Goal: Navigation & Orientation: Find specific page/section

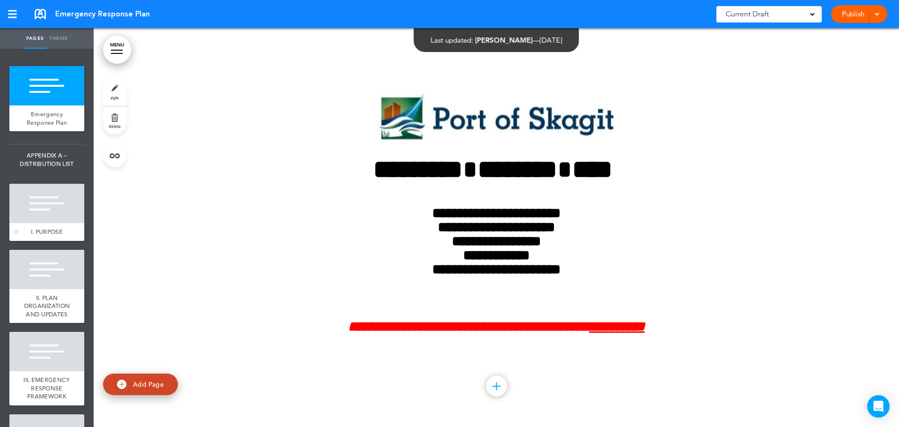
click at [30, 213] on div at bounding box center [46, 203] width 75 height 39
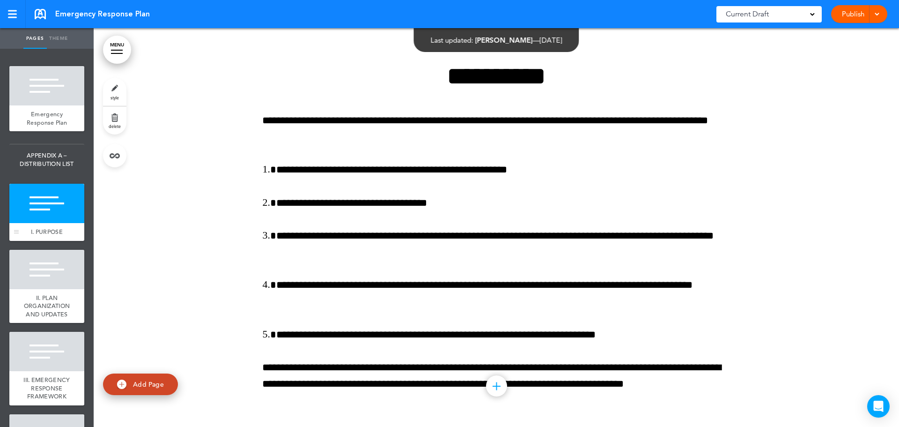
scroll to position [398, 0]
click at [37, 289] on div at bounding box center [46, 269] width 75 height 39
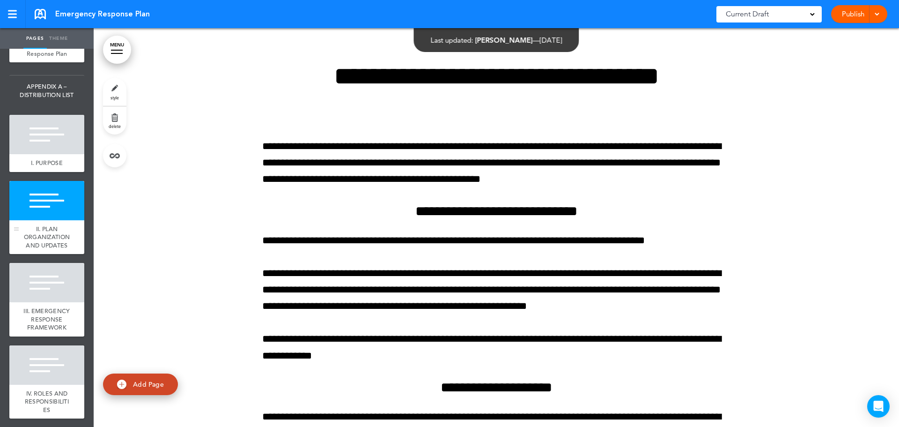
scroll to position [94, 0]
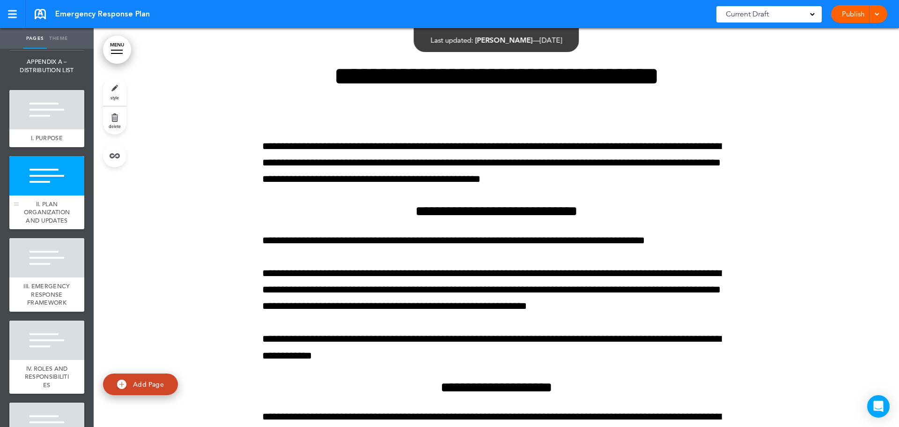
click at [37, 303] on div "III. EMERGENCY RESPONSE FRAMEWORK" at bounding box center [46, 294] width 75 height 34
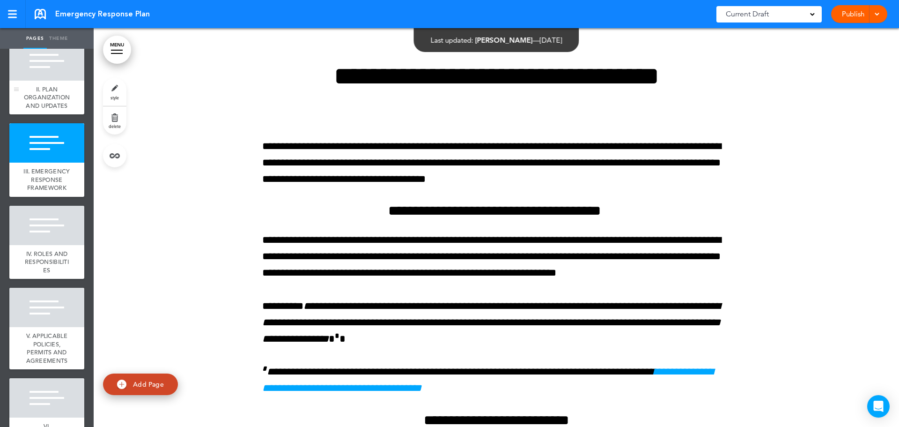
scroll to position [234, 0]
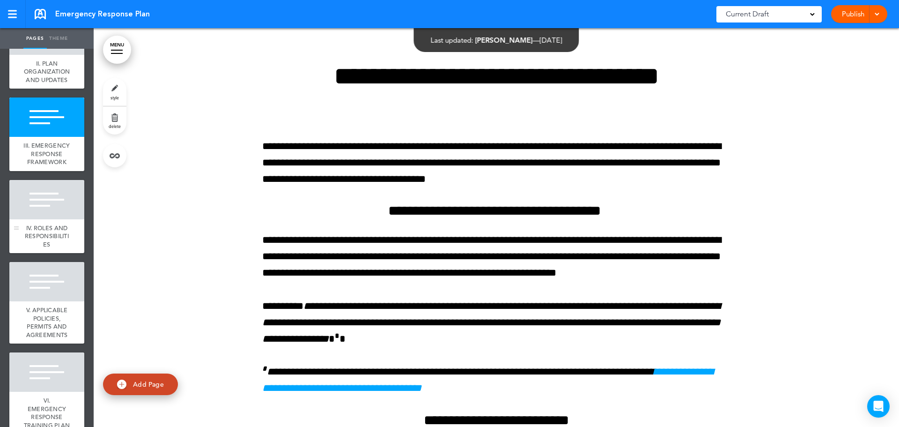
click at [41, 248] on span "IV. ROLES AND RESPONSIBILITIES" at bounding box center [47, 236] width 44 height 24
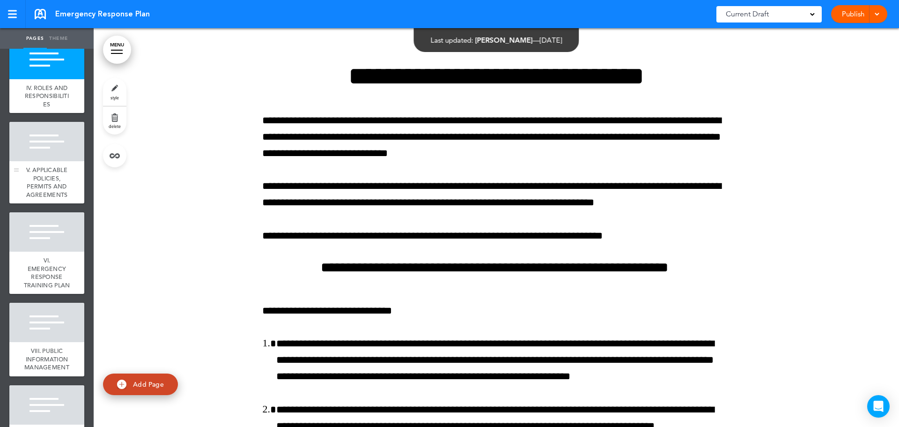
scroll to position [375, 0]
click at [45, 198] on span "V. APPLICABLE POLICIES, PERMITS AND AGREEMENTS" at bounding box center [47, 181] width 42 height 33
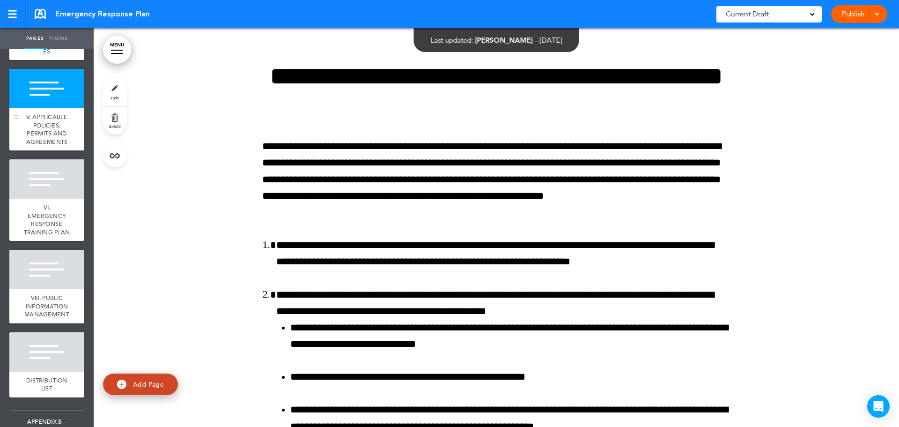
scroll to position [468, 0]
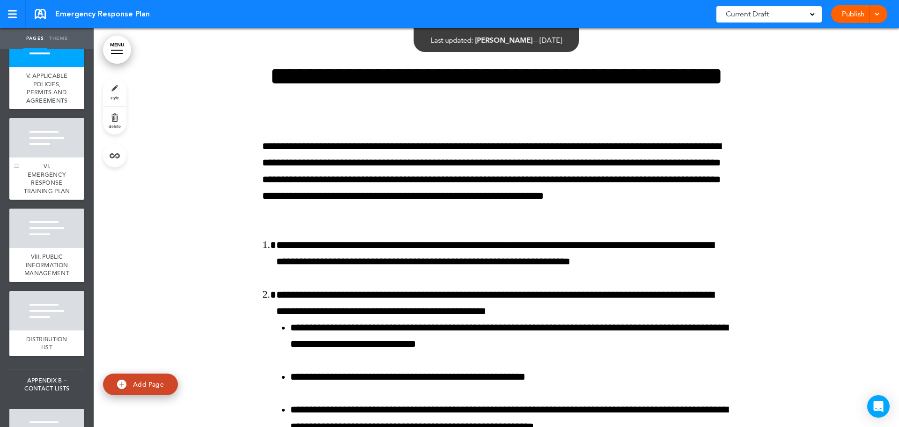
click at [40, 195] on span "VI. EMERGENCY RESPONSE TRAINING PLAN" at bounding box center [47, 178] width 46 height 33
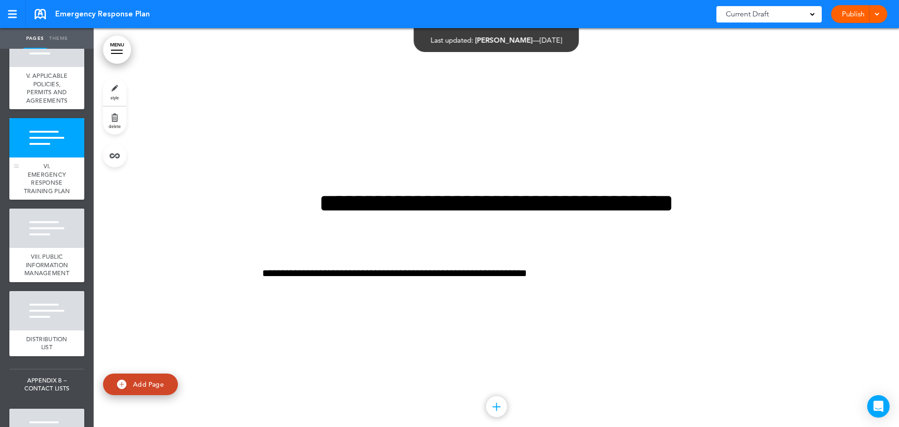
scroll to position [4131, 0]
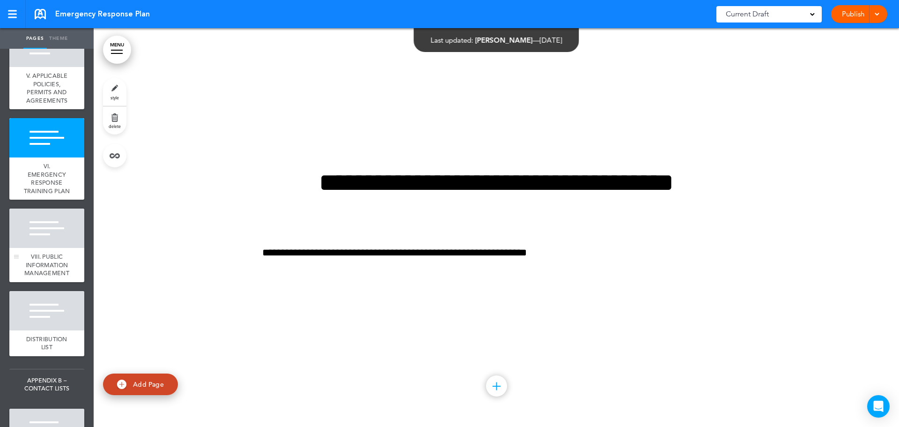
click at [40, 248] on div at bounding box center [46, 227] width 75 height 39
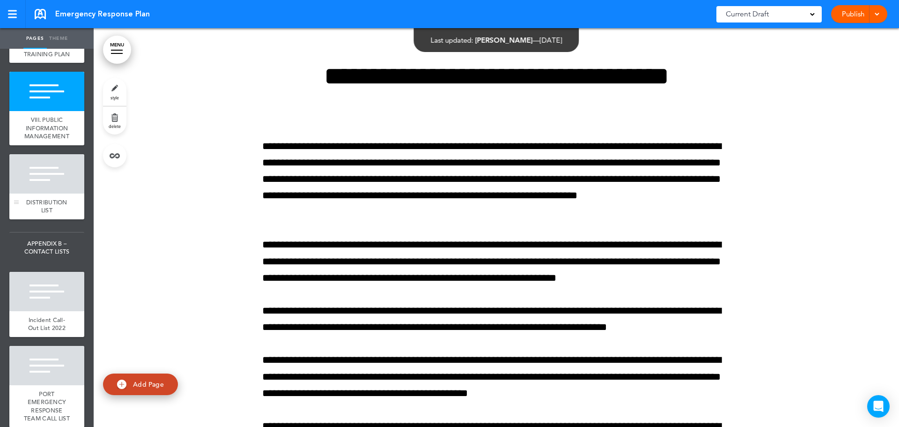
scroll to position [609, 0]
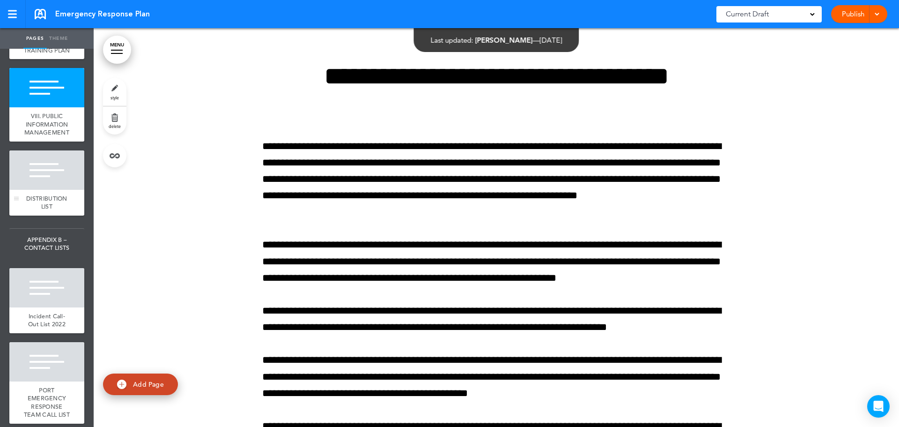
click at [31, 190] on div at bounding box center [46, 169] width 75 height 39
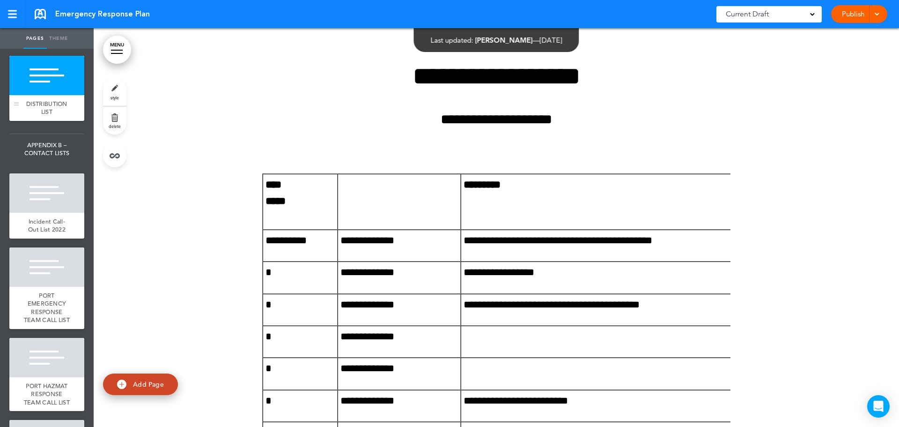
scroll to position [749, 0]
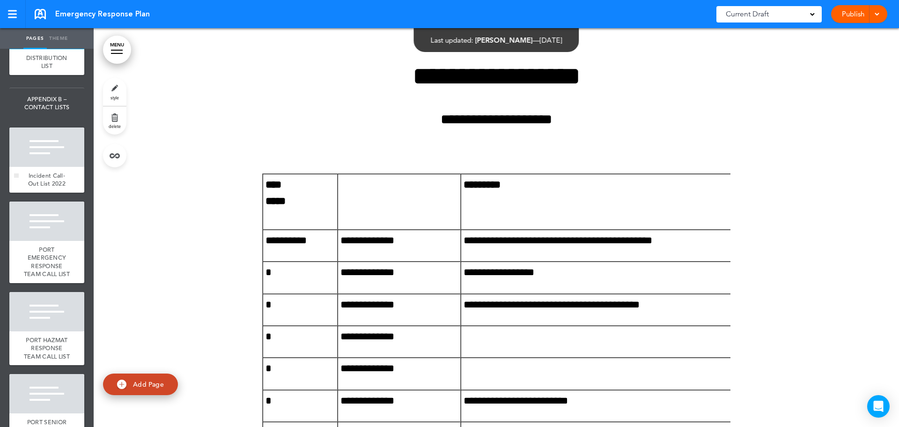
click at [40, 167] on div at bounding box center [46, 146] width 75 height 39
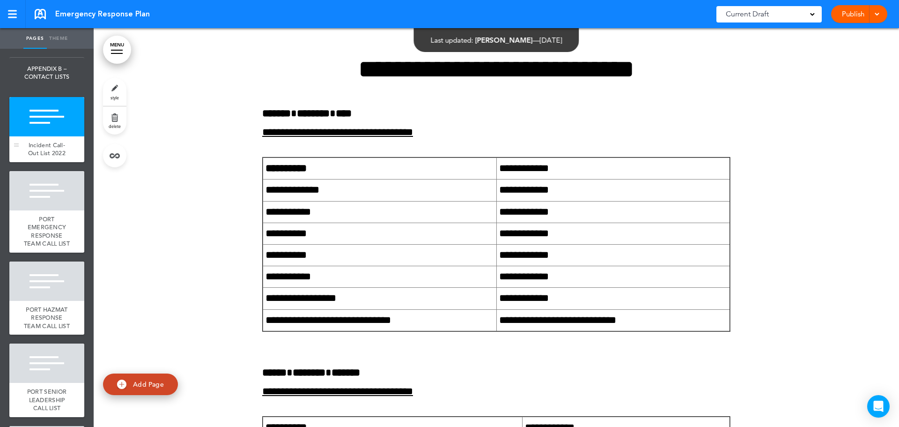
scroll to position [796, 0]
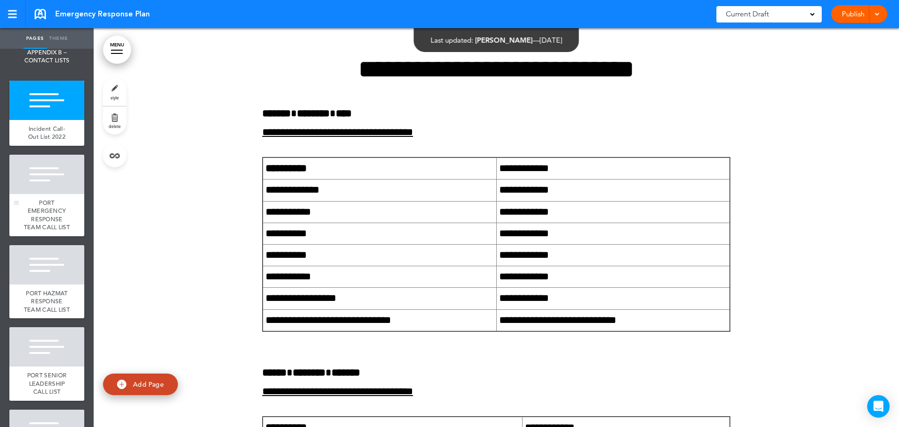
click at [41, 194] on div at bounding box center [46, 174] width 75 height 39
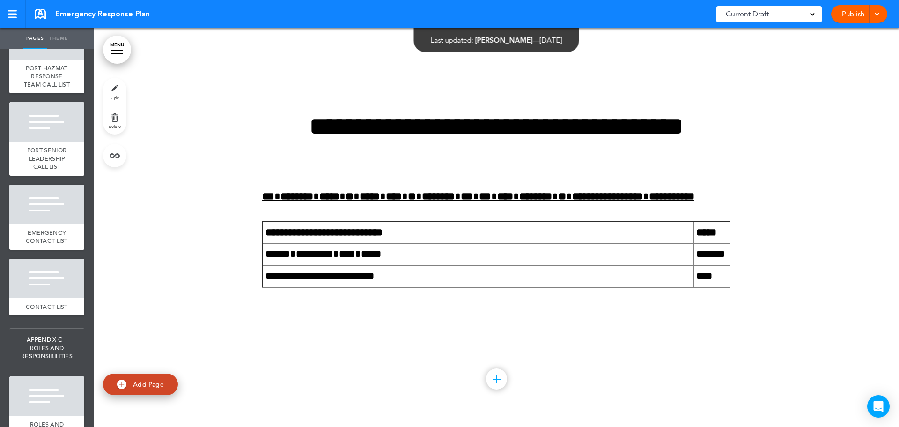
scroll to position [1030, 0]
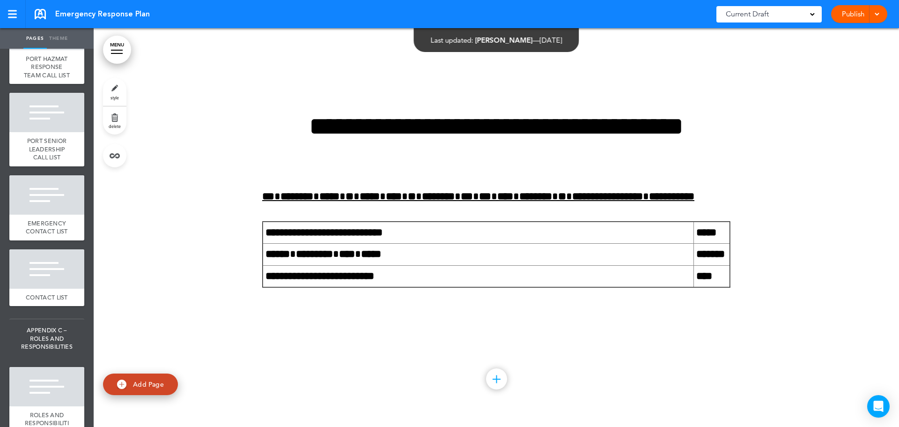
click at [10, 13] on div at bounding box center [12, 14] width 8 height 8
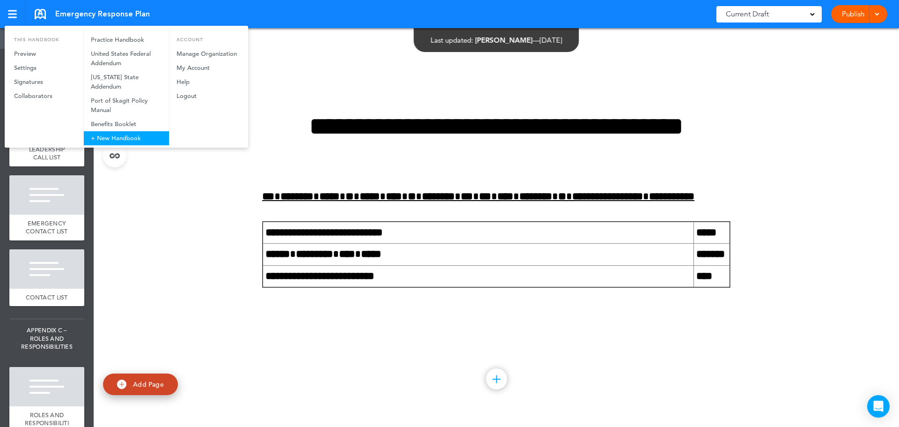
scroll to position [0, 0]
click at [52, 344] on div at bounding box center [449, 213] width 899 height 427
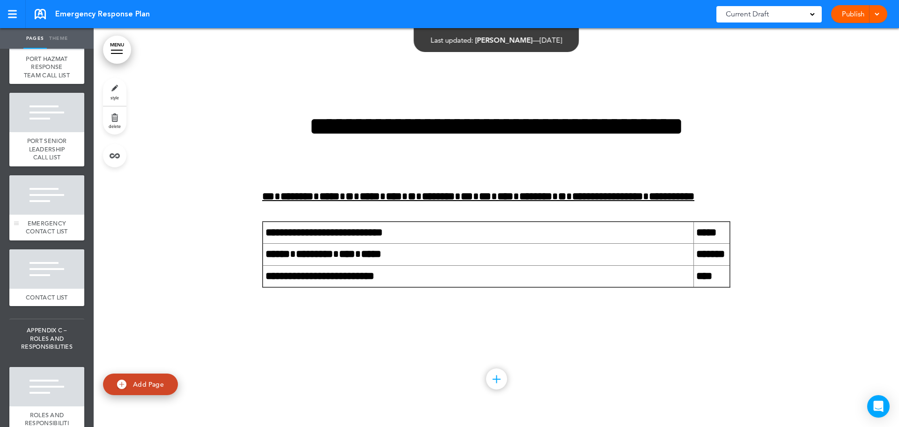
click at [49, 236] on span "EMERGENCY CONTACT LIST" at bounding box center [47, 227] width 42 height 16
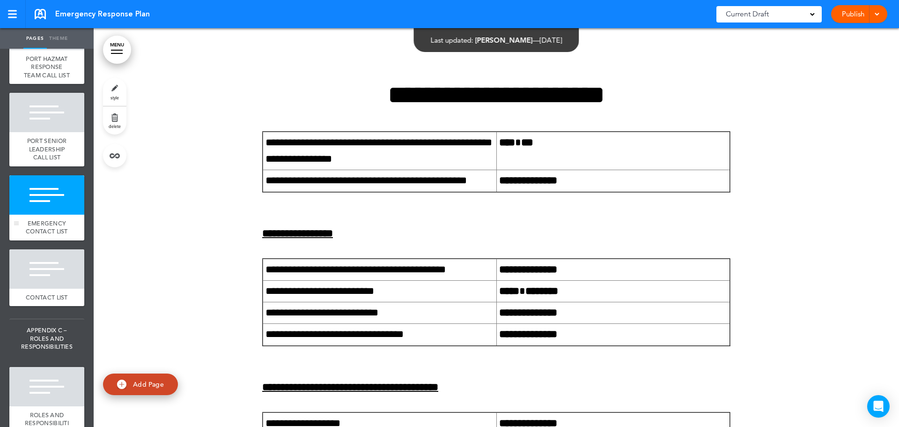
scroll to position [10678, 0]
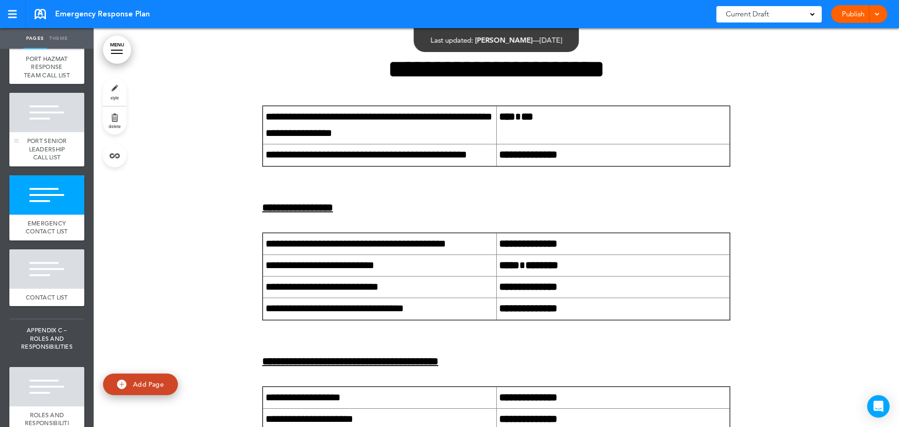
click at [55, 166] on div "PORT SENIOR LEADERSHIP CALL LIST" at bounding box center [46, 149] width 75 height 34
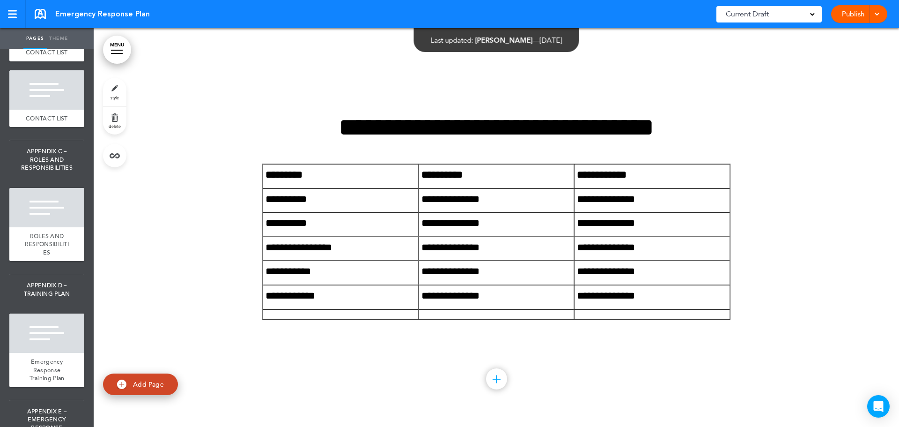
scroll to position [1217, 0]
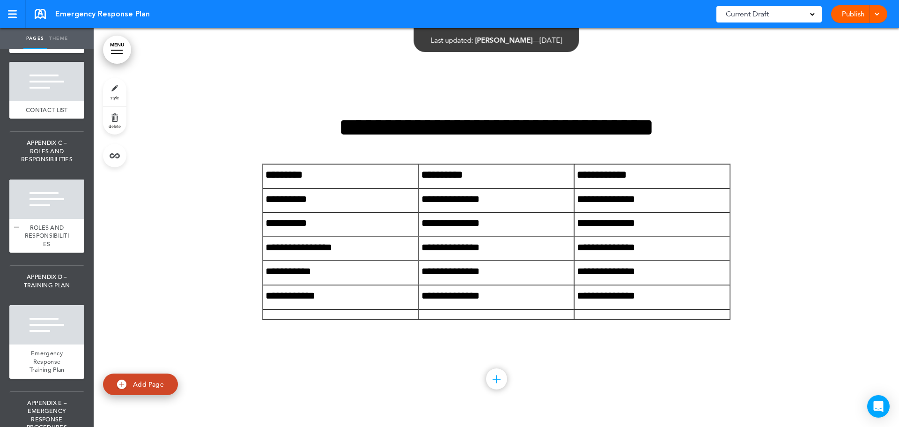
click at [43, 219] on div at bounding box center [46, 198] width 75 height 39
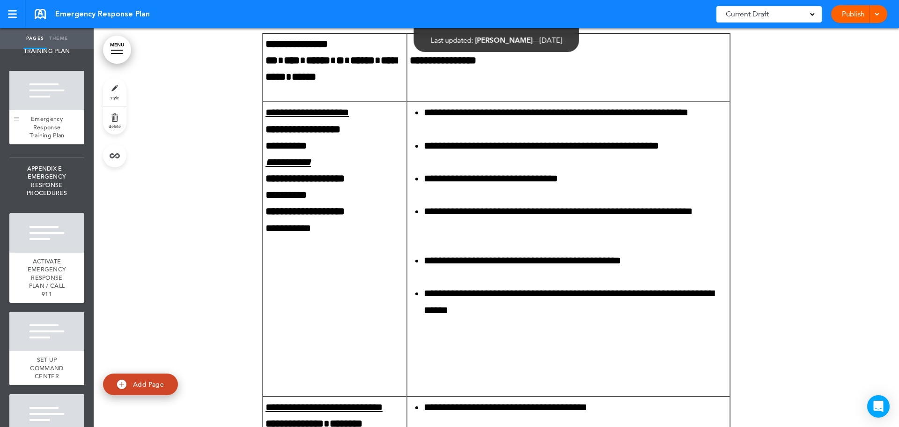
click at [46, 110] on div at bounding box center [46, 90] width 75 height 39
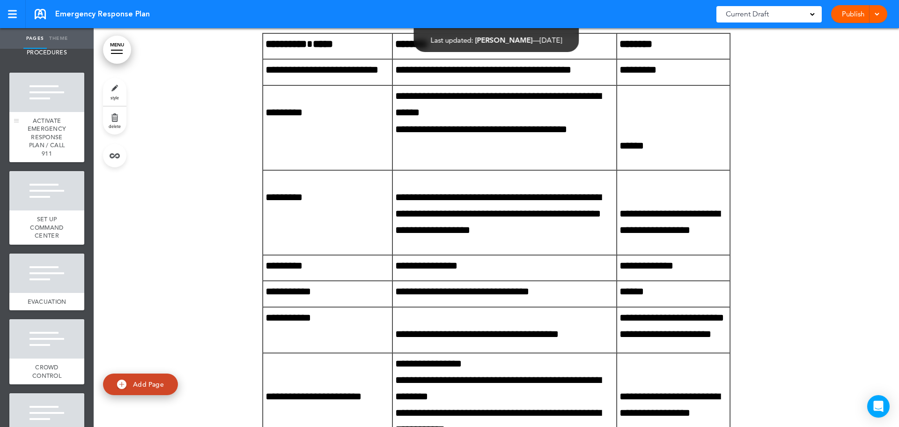
click at [46, 162] on div "ACTIVATE EMERGENCY RESPONSE PLAN / CALL 911" at bounding box center [46, 137] width 75 height 51
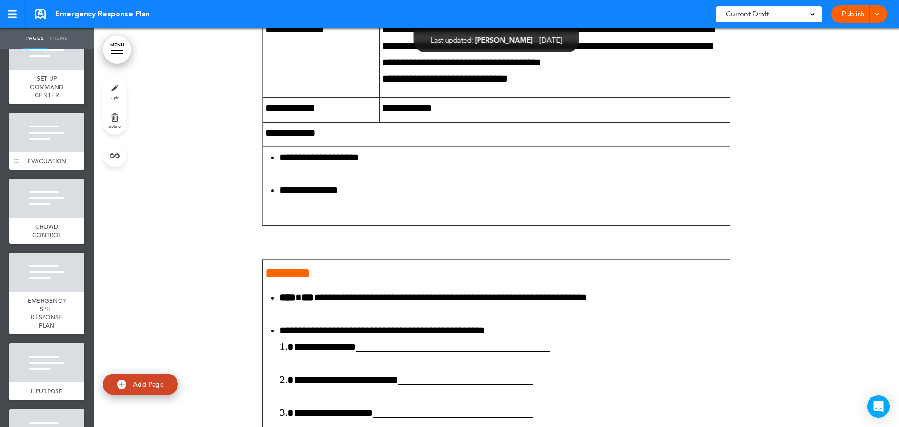
click at [39, 152] on div at bounding box center [46, 132] width 75 height 39
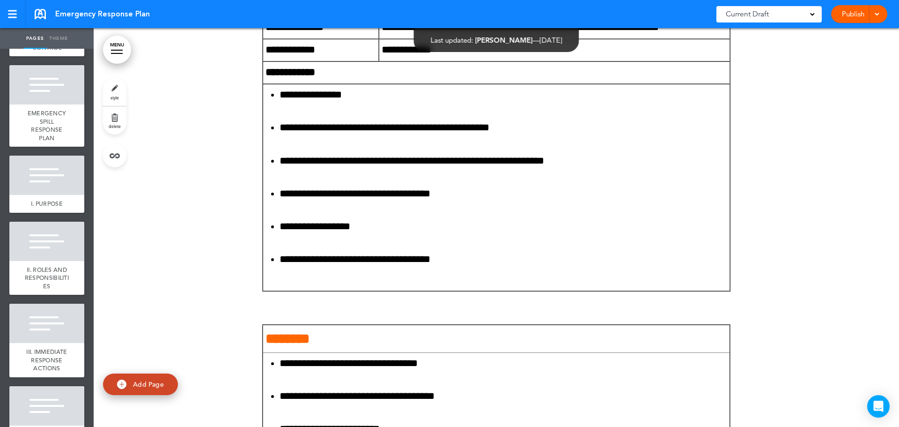
click at [39, 142] on span "EMERGENCY SPILL RESPONSE PLAN" at bounding box center [47, 125] width 39 height 33
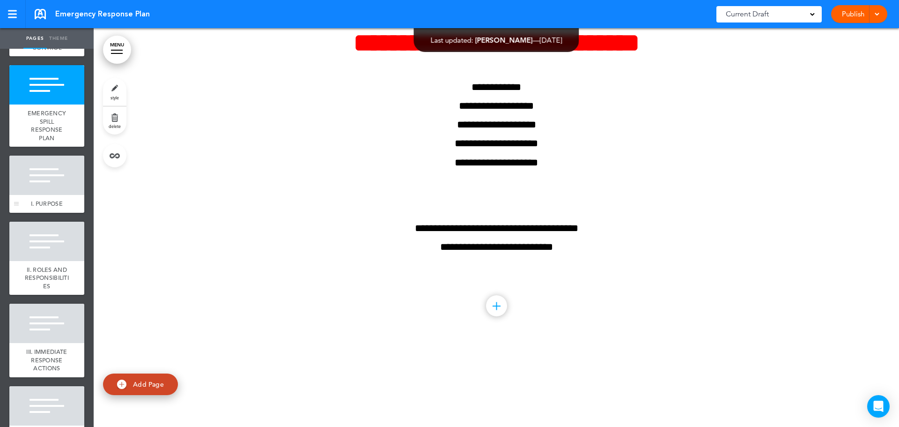
click at [39, 195] on div at bounding box center [46, 174] width 75 height 39
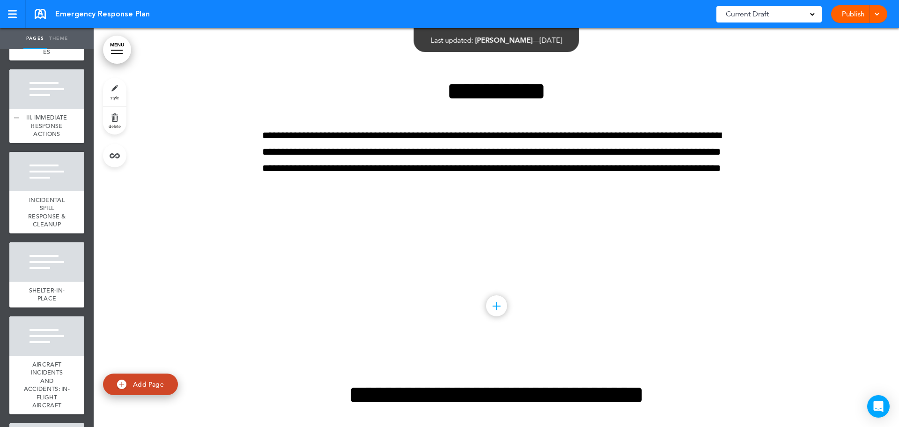
click at [41, 109] on div at bounding box center [46, 88] width 75 height 39
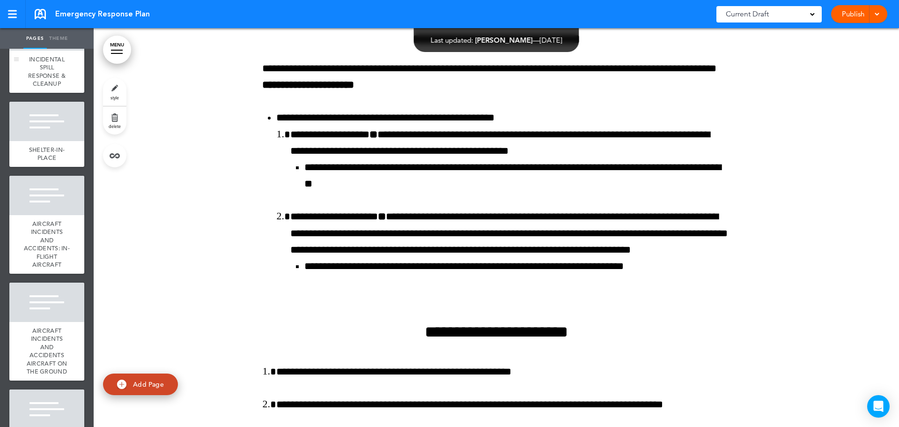
click at [46, 51] on div at bounding box center [46, 30] width 75 height 39
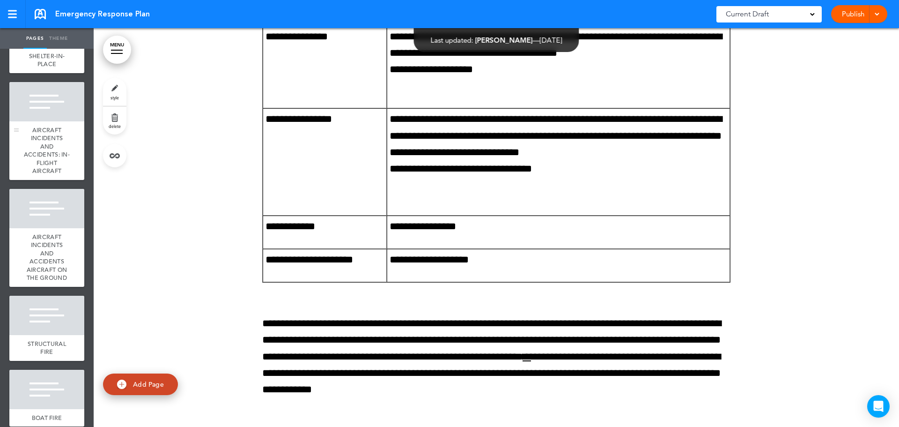
click at [47, 121] on div at bounding box center [46, 101] width 75 height 39
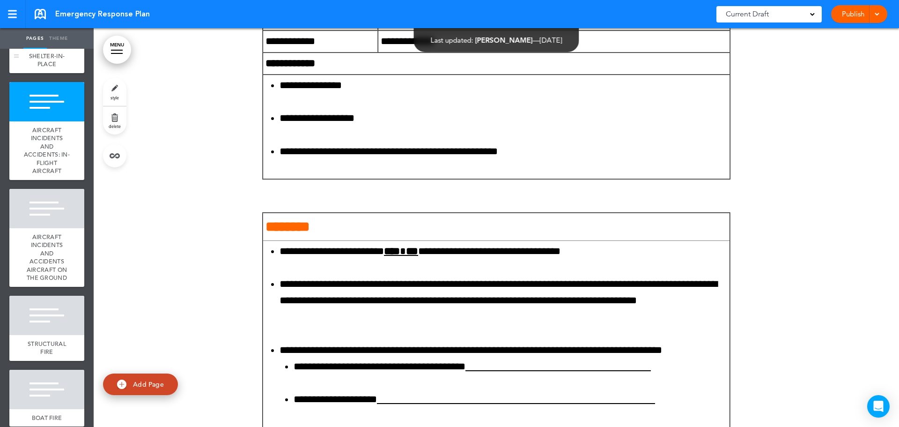
click at [47, 73] on div "SHELTER-IN-PLACE" at bounding box center [46, 60] width 75 height 26
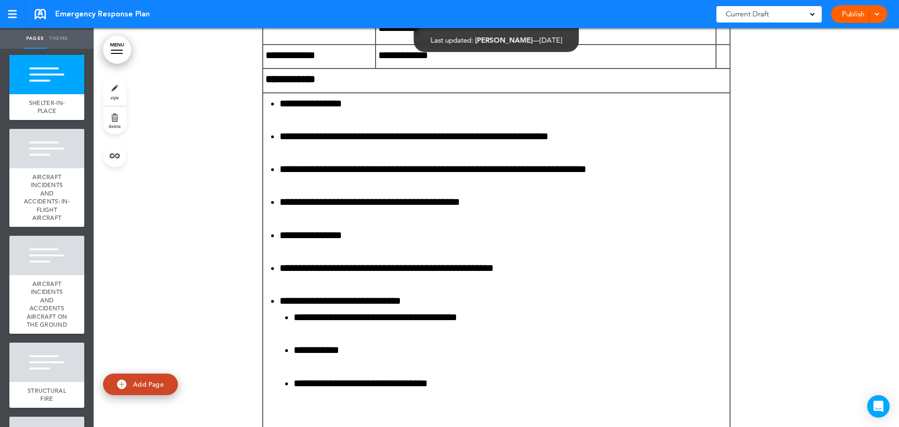
click at [38, 41] on span "INCIDENTAL SPILL RESPONSE & CLEANUP" at bounding box center [46, 24] width 37 height 33
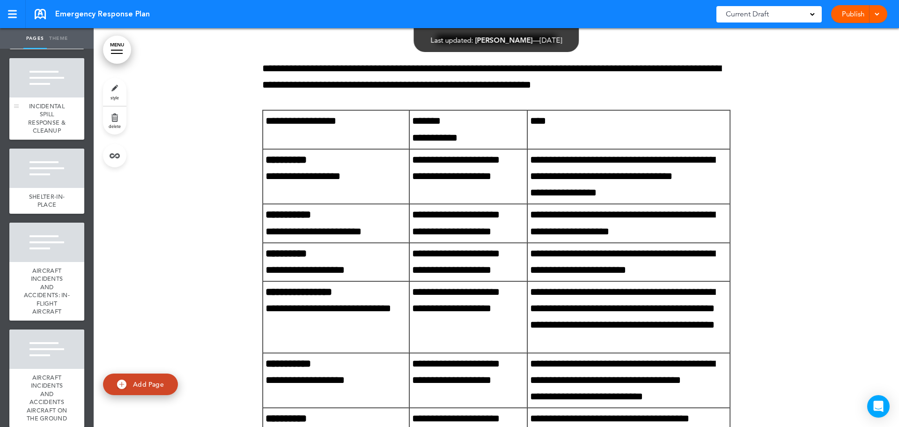
click at [46, 140] on div "INCIDENTAL SPILL RESPONSE & CLEANUP" at bounding box center [46, 118] width 75 height 42
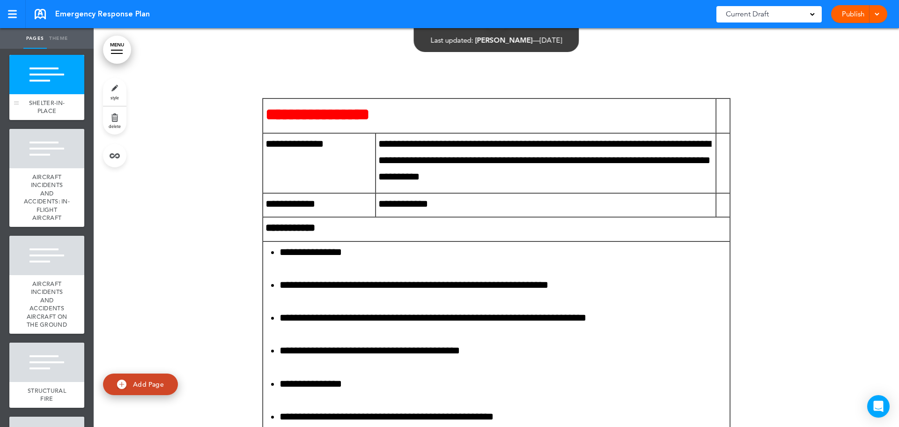
click at [51, 94] on div at bounding box center [46, 74] width 75 height 39
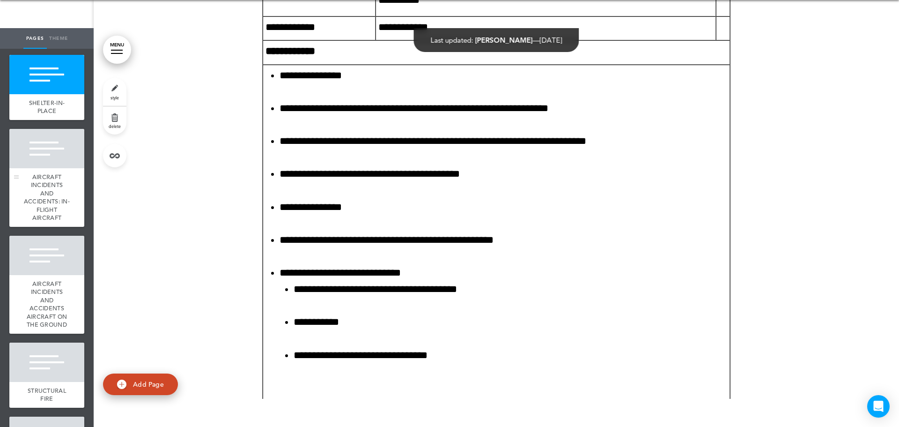
click at [49, 168] on div at bounding box center [46, 148] width 75 height 39
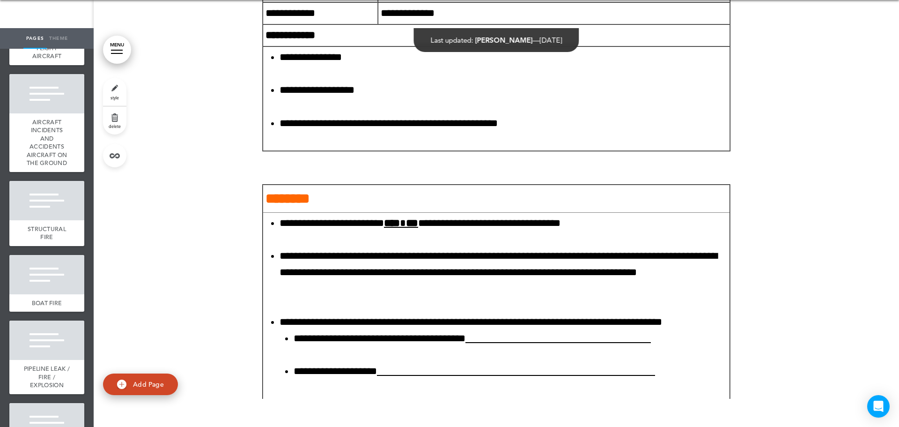
scroll to position [2528, 0]
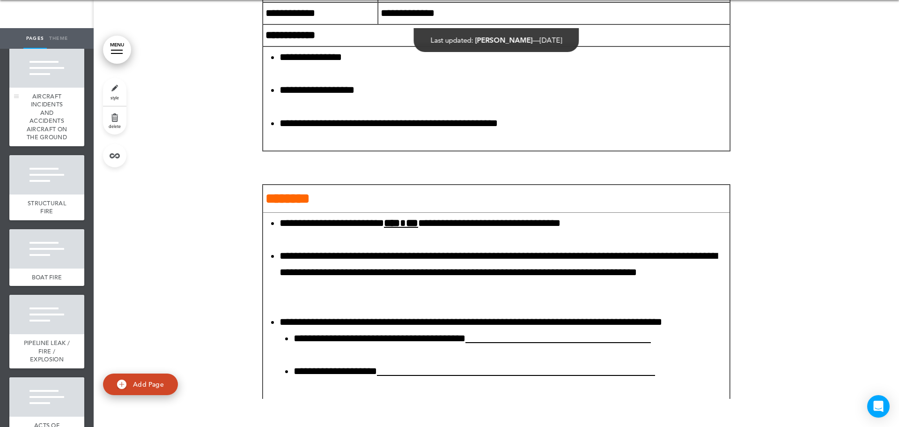
click at [38, 88] on div at bounding box center [46, 67] width 75 height 39
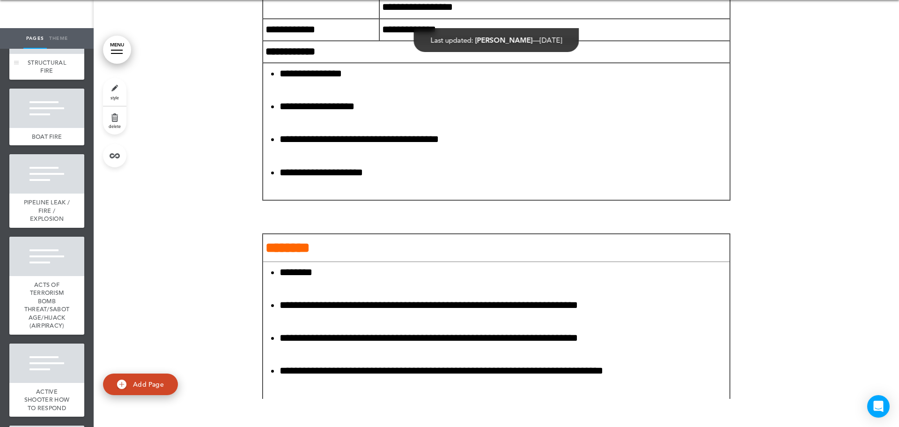
click at [37, 54] on div at bounding box center [46, 34] width 75 height 39
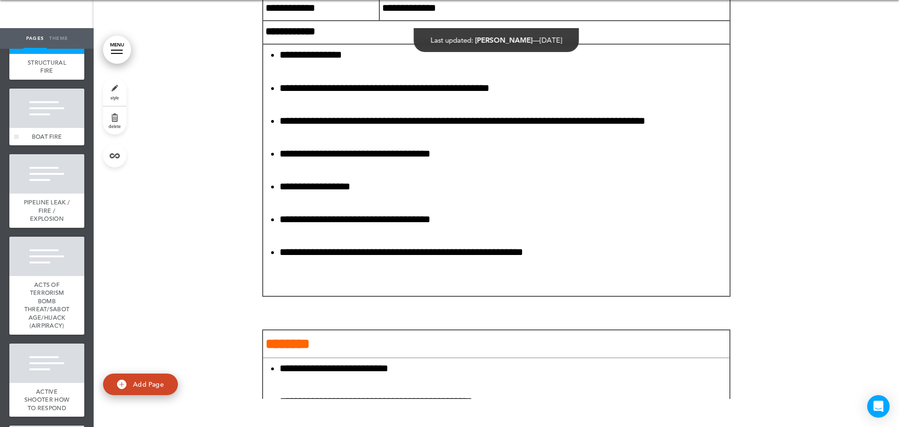
click at [42, 128] on div at bounding box center [46, 107] width 75 height 39
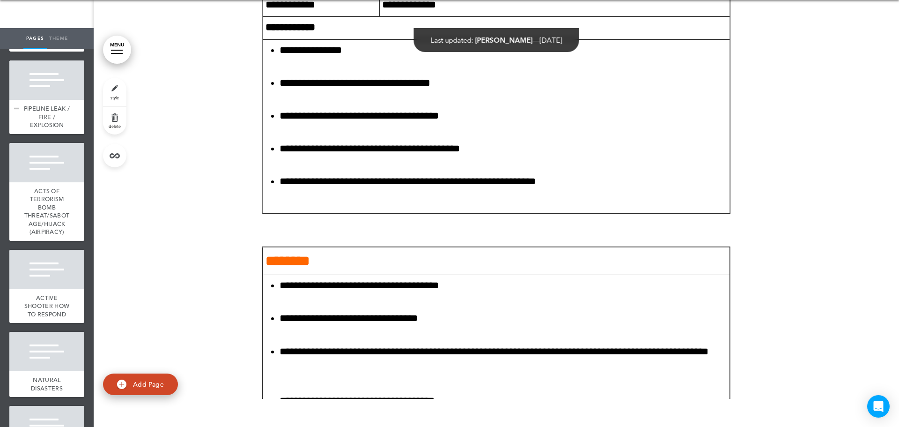
click at [44, 134] on div "PIPELINE LEAK / FIRE / EXPLOSION" at bounding box center [46, 117] width 75 height 34
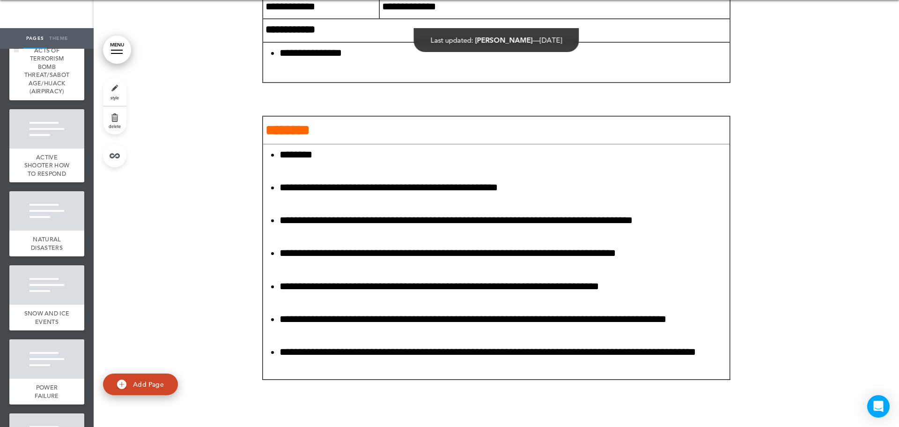
click at [42, 100] on div "ACTS OF TERRORISM BOMB THREAT/SABOTAGE/HIJACK (AIRPIRACY)" at bounding box center [46, 71] width 75 height 59
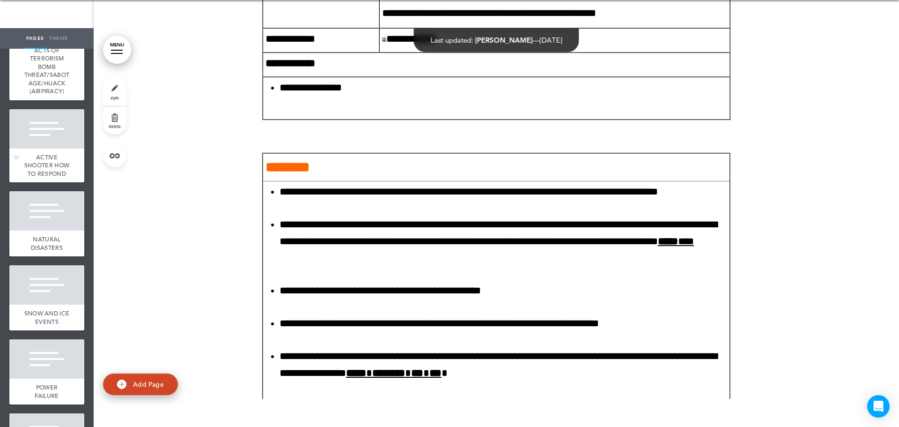
click at [41, 148] on div at bounding box center [46, 128] width 75 height 39
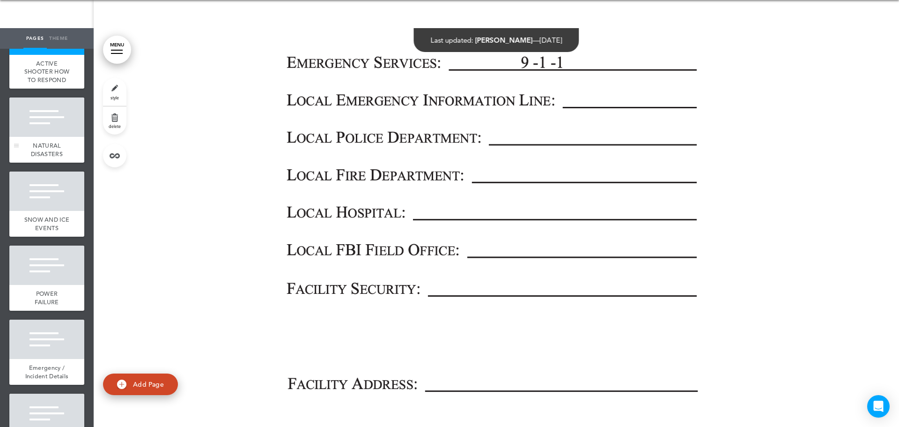
click at [45, 137] on div at bounding box center [46, 116] width 75 height 39
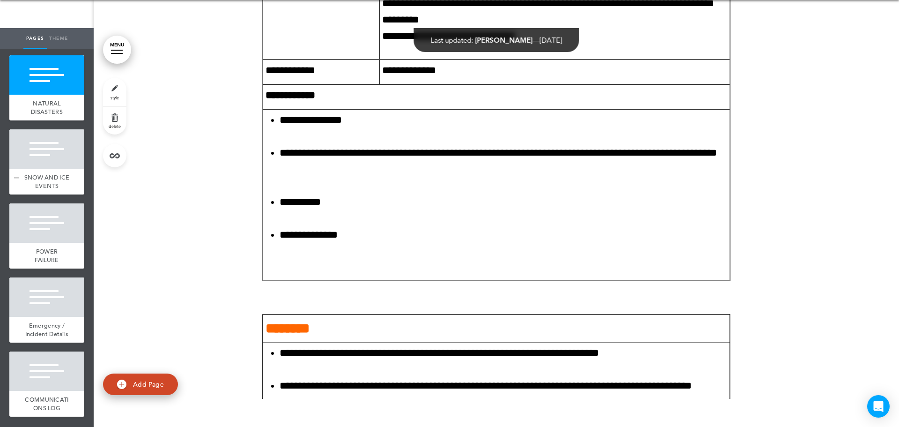
click at [44, 169] on div at bounding box center [46, 148] width 75 height 39
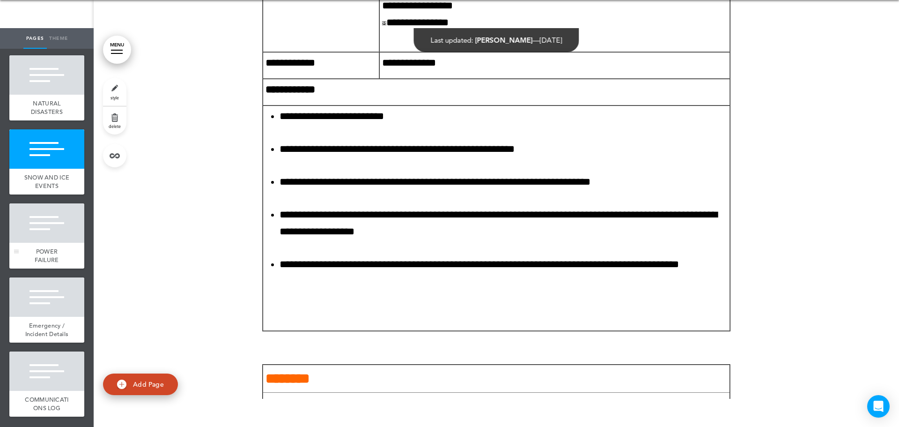
click at [43, 243] on div at bounding box center [46, 222] width 75 height 39
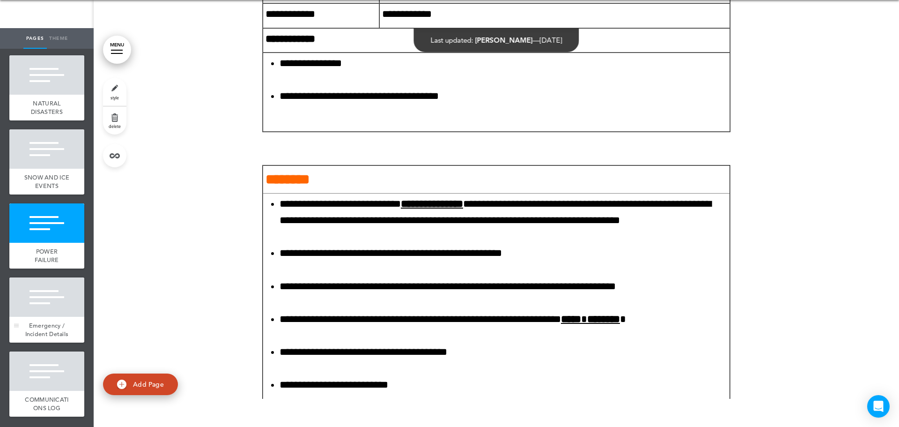
click at [43, 307] on div at bounding box center [46, 296] width 75 height 39
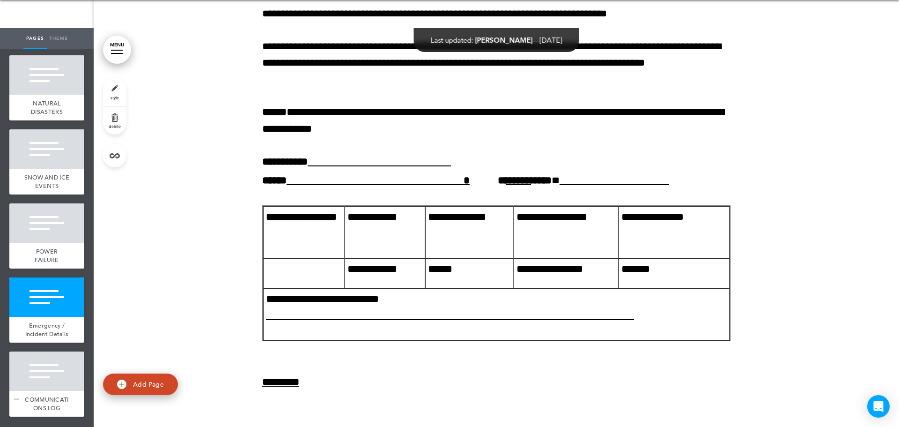
click at [39, 368] on div at bounding box center [46, 370] width 75 height 39
